Goal: Check status: Check status

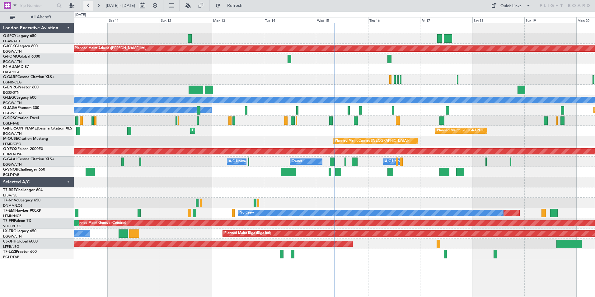
click at [88, 5] on button at bounding box center [88, 6] width 10 height 10
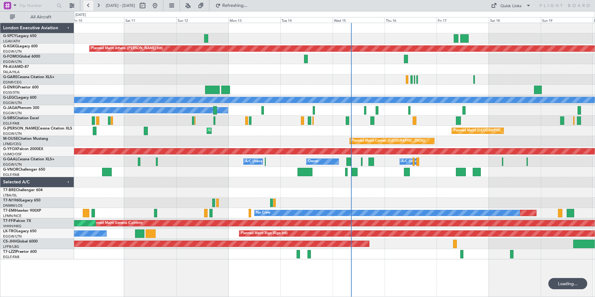
click at [88, 5] on button at bounding box center [88, 6] width 10 height 10
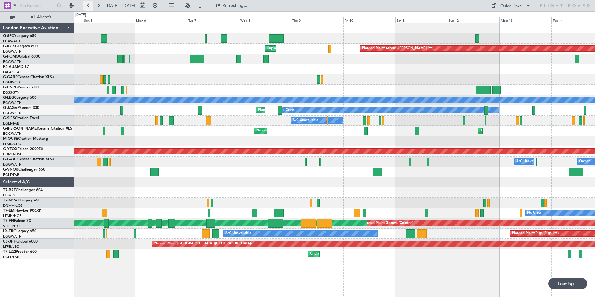
click at [88, 5] on button at bounding box center [88, 6] width 10 height 10
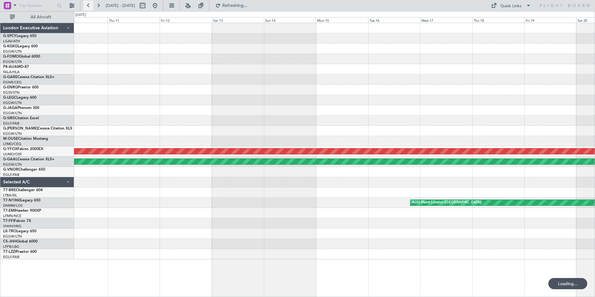
click at [88, 5] on button at bounding box center [88, 6] width 10 height 10
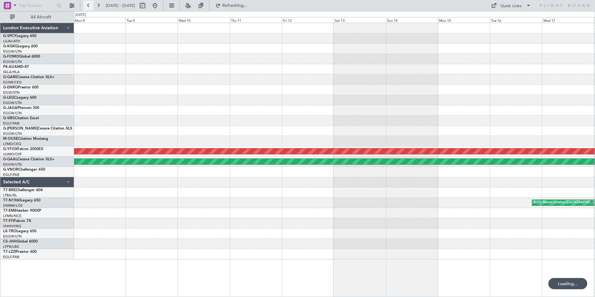
click at [88, 5] on button at bounding box center [88, 6] width 10 height 10
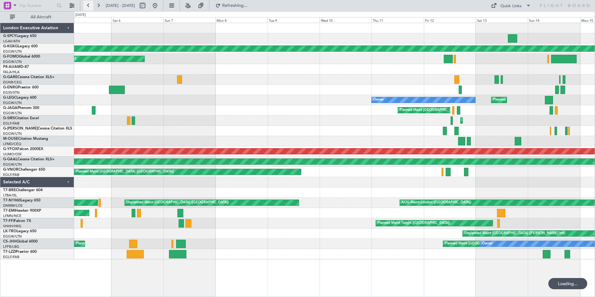
click at [88, 5] on button at bounding box center [88, 6] width 10 height 10
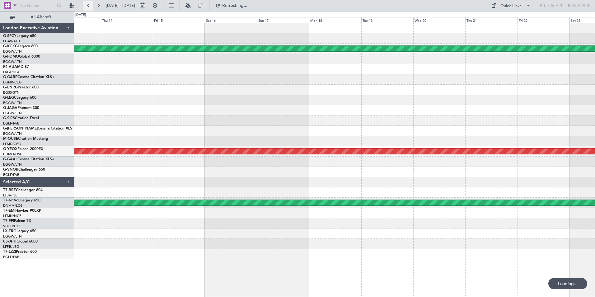
click at [88, 5] on button at bounding box center [88, 6] width 10 height 10
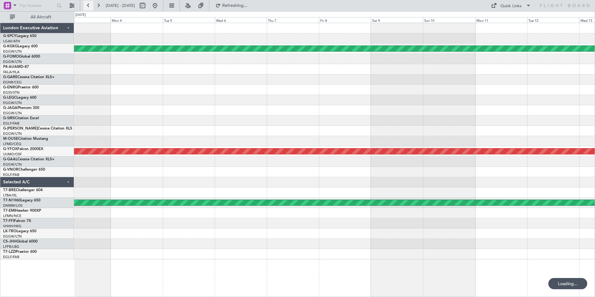
click at [88, 5] on button at bounding box center [88, 6] width 10 height 10
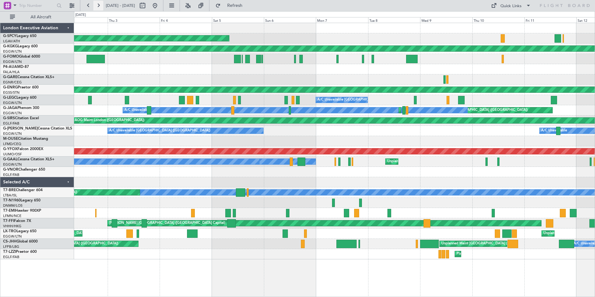
click at [98, 4] on button at bounding box center [98, 6] width 10 height 10
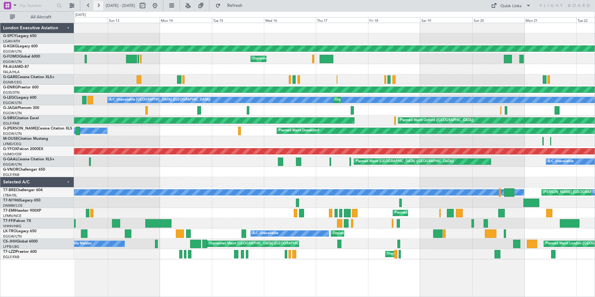
click at [98, 4] on button at bounding box center [98, 6] width 10 height 10
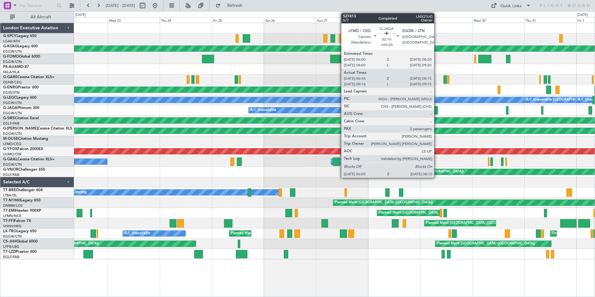
click at [437, 111] on div at bounding box center [435, 110] width 5 height 8
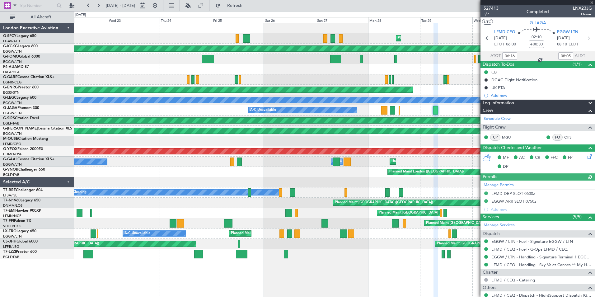
click at [591, 3] on div at bounding box center [537, 2] width 114 height 5
click at [592, 3] on span at bounding box center [592, 3] width 6 height 6
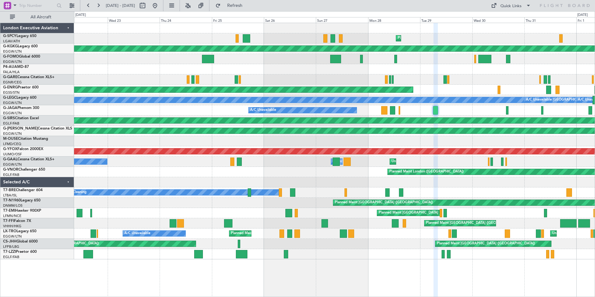
type input "0"
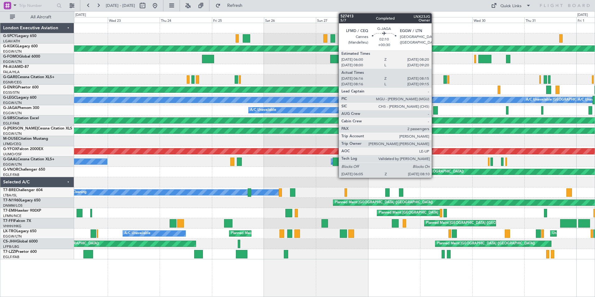
click at [434, 110] on div at bounding box center [435, 110] width 5 height 8
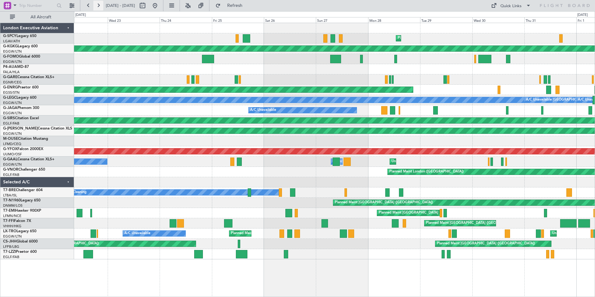
click at [100, 8] on button at bounding box center [98, 6] width 10 height 10
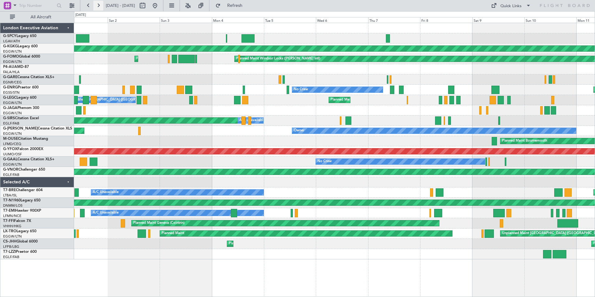
click at [100, 8] on button at bounding box center [98, 6] width 10 height 10
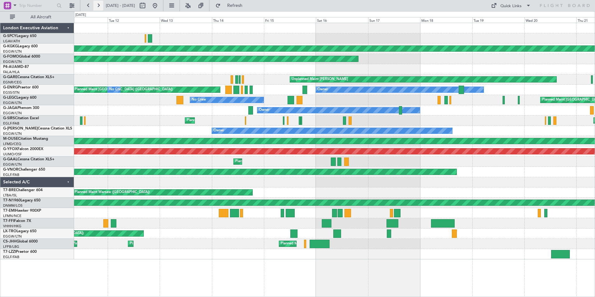
click at [100, 4] on button at bounding box center [98, 6] width 10 height 10
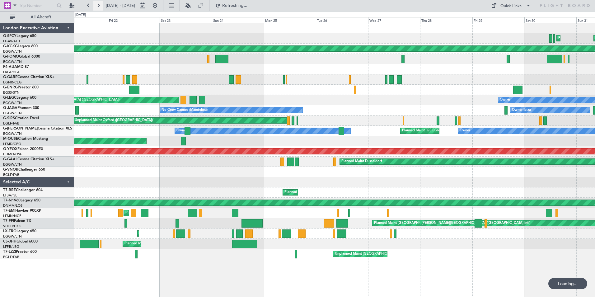
click at [100, 4] on button at bounding box center [98, 6] width 10 height 10
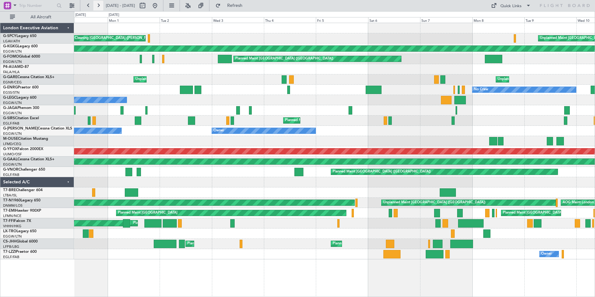
click at [96, 3] on button at bounding box center [98, 6] width 10 height 10
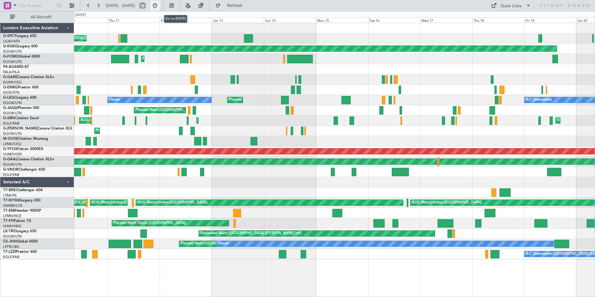
click at [160, 6] on button at bounding box center [155, 6] width 10 height 10
